Goal: Check status: Check status

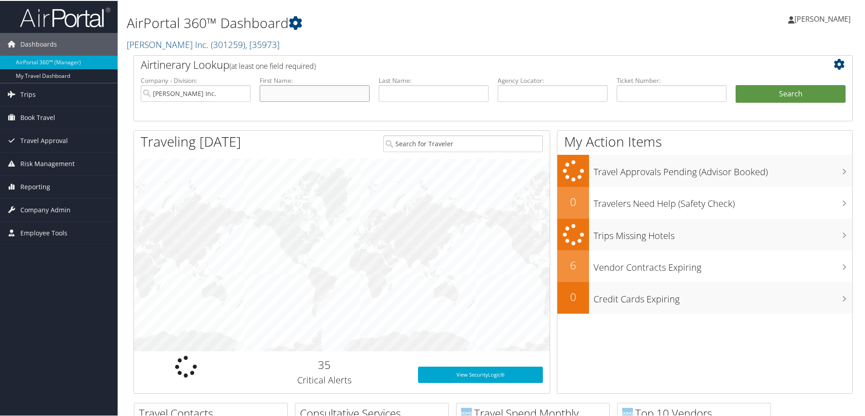
click at [276, 91] on input "text" at bounding box center [315, 92] width 110 height 17
click at [402, 94] on input "text" at bounding box center [434, 92] width 110 height 17
type input "[PERSON_NAME]"
click at [736, 84] on button "Search" at bounding box center [791, 93] width 110 height 18
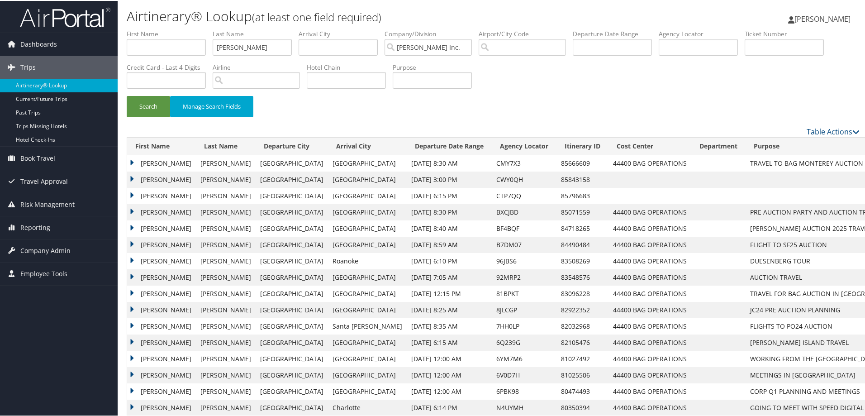
click at [132, 176] on td "[PERSON_NAME]" at bounding box center [161, 179] width 69 height 16
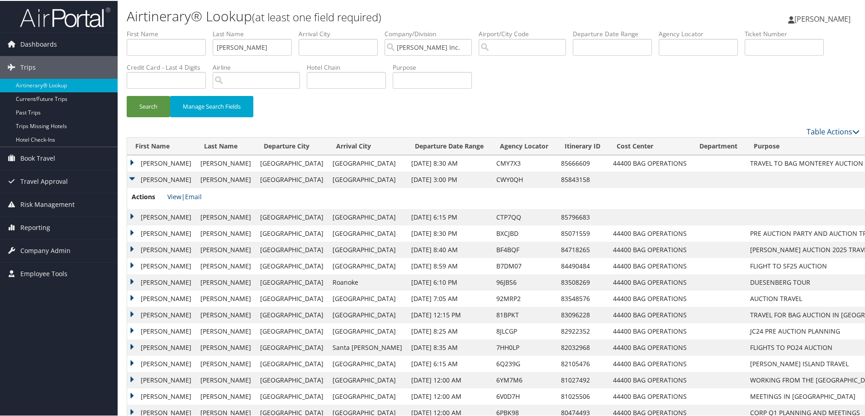
click at [175, 195] on link "View" at bounding box center [174, 195] width 14 height 9
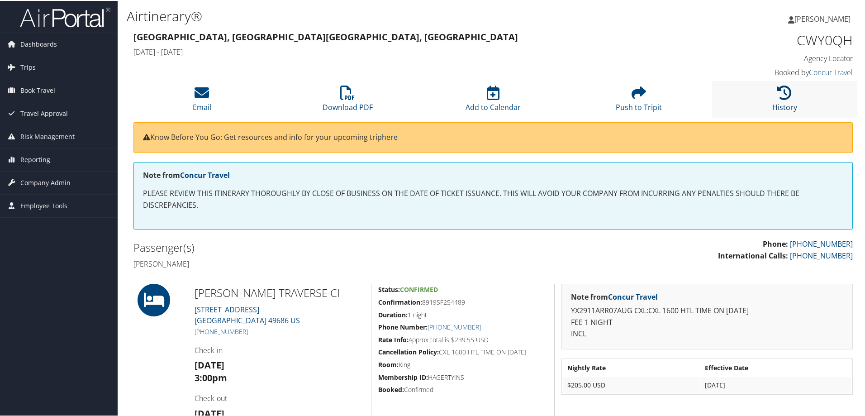
click at [782, 95] on icon at bounding box center [784, 92] width 14 height 14
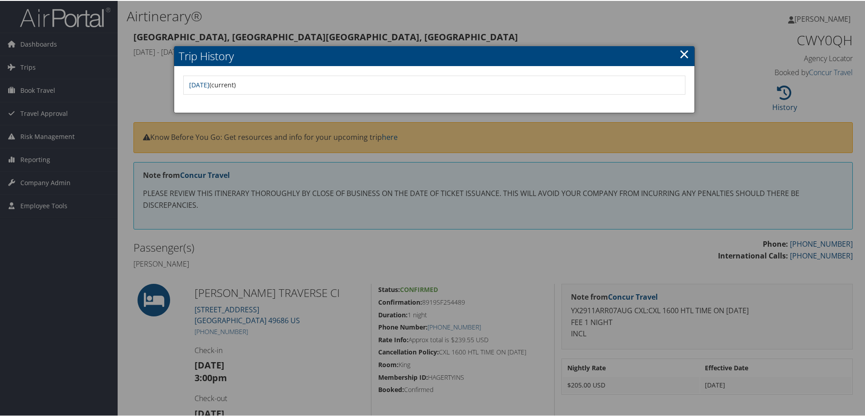
click at [660, 88] on td "Tue Jul 22 08:23:56 MDT 2025 (current)" at bounding box center [434, 84] width 499 height 16
click at [680, 52] on link "×" at bounding box center [684, 53] width 10 height 18
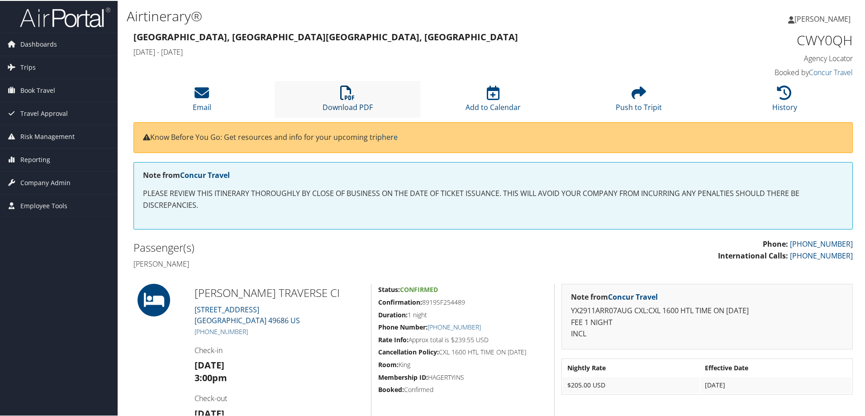
click at [352, 99] on icon at bounding box center [347, 92] width 14 height 14
